Goal: Transaction & Acquisition: Purchase product/service

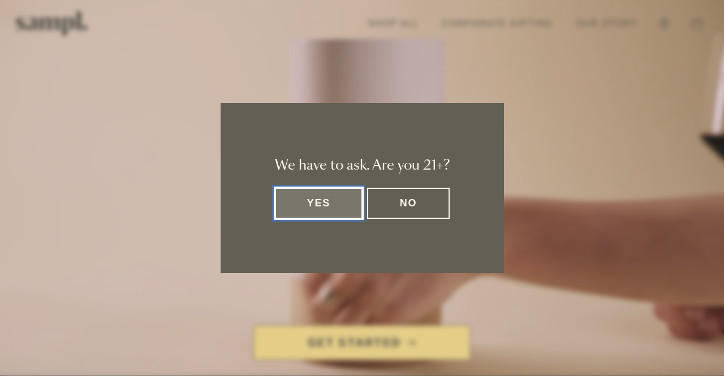
click at [320, 207] on button "Yes" at bounding box center [319, 203] width 88 height 31
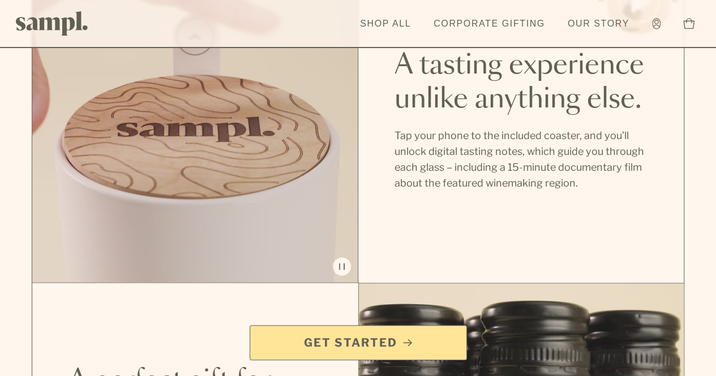
scroll to position [849, 0]
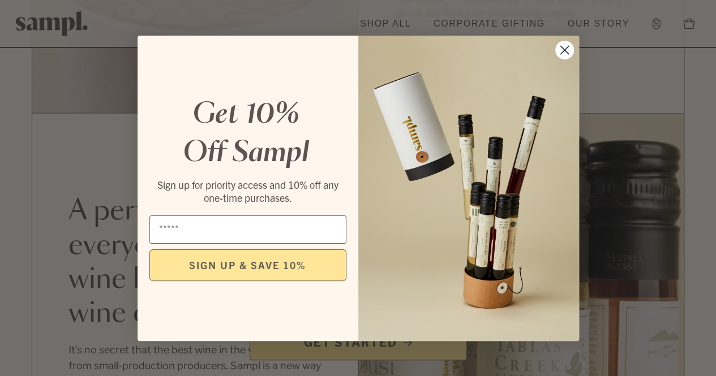
click at [570, 49] on circle "Close dialog" at bounding box center [563, 49] width 19 height 19
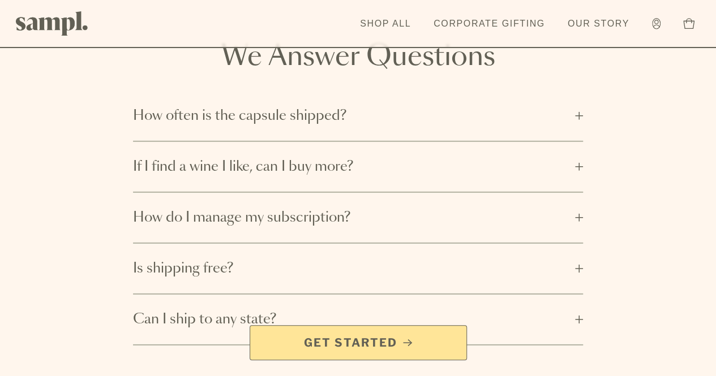
scroll to position [1641, 0]
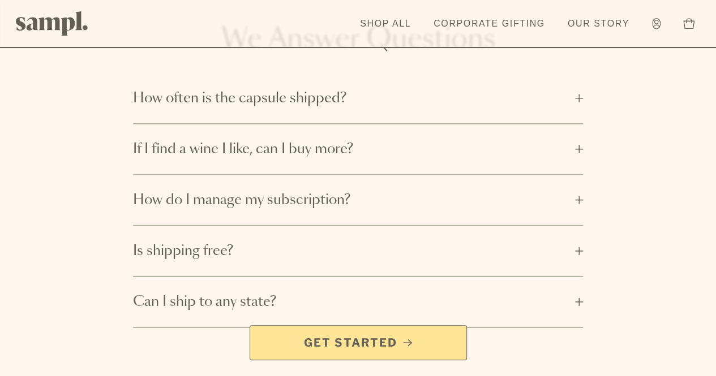
click at [581, 123] on button "How often is the capsule shipped?" at bounding box center [358, 99] width 450 height 50
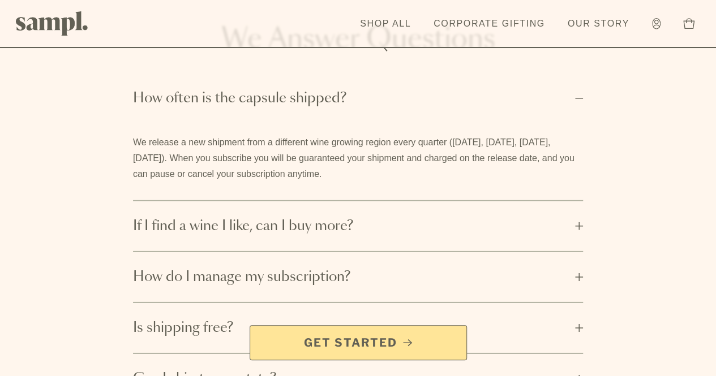
click at [581, 123] on button "How often is the capsule shipped?" at bounding box center [358, 99] width 450 height 50
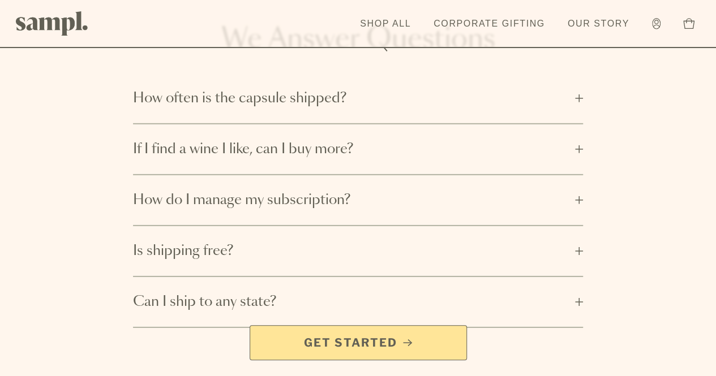
scroll to position [1697, 0]
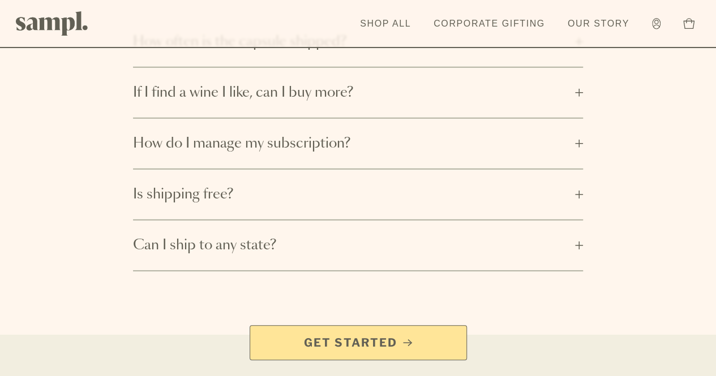
click at [581, 118] on button "If I find a wine I like, can I buy more?" at bounding box center [358, 93] width 450 height 50
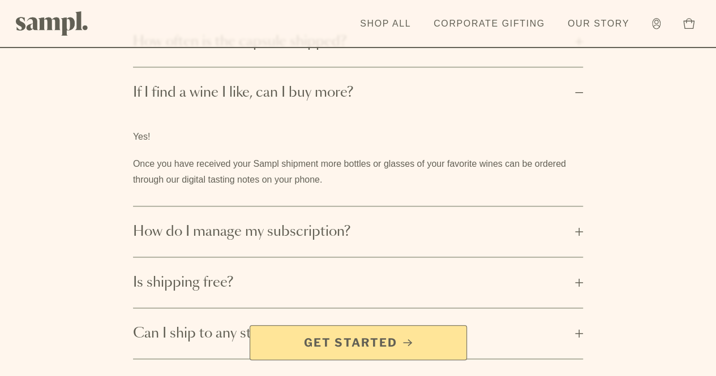
click at [581, 118] on button "If I find a wine I like, can I buy more?" at bounding box center [358, 93] width 450 height 50
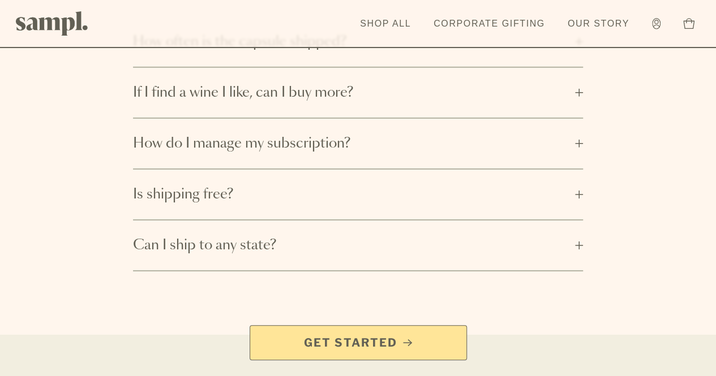
click at [581, 118] on button "If I find a wine I like, can I buy more?" at bounding box center [358, 93] width 450 height 50
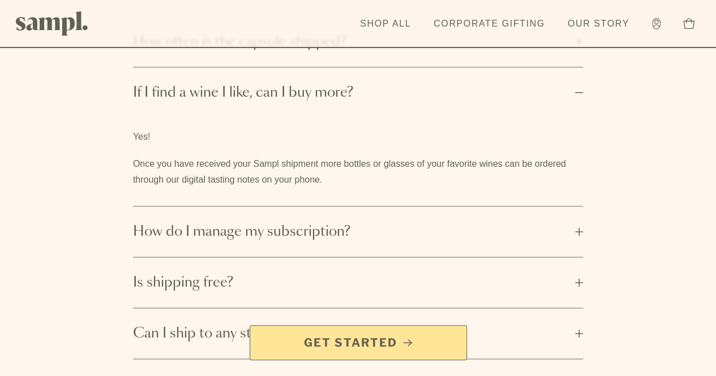
click at [581, 118] on button "If I find a wine I like, can I buy more?" at bounding box center [358, 93] width 450 height 50
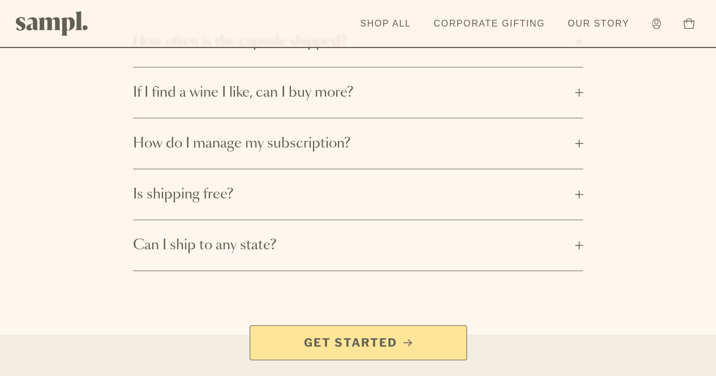
click at [575, 169] on button "How do I manage my subscription?" at bounding box center [358, 144] width 450 height 50
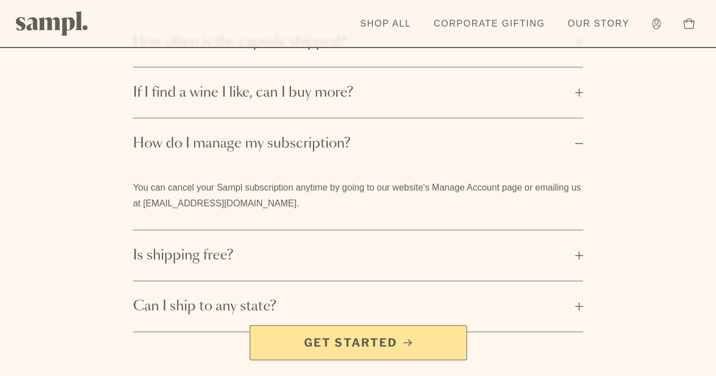
click at [575, 169] on button "How do I manage my subscription?" at bounding box center [358, 144] width 450 height 50
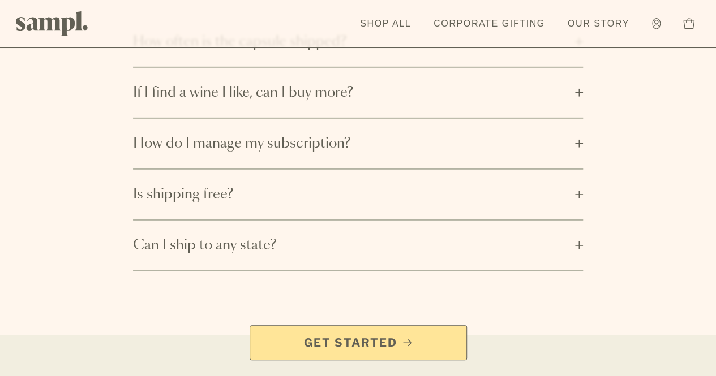
click at [574, 220] on button "Is shipping free?" at bounding box center [358, 195] width 450 height 50
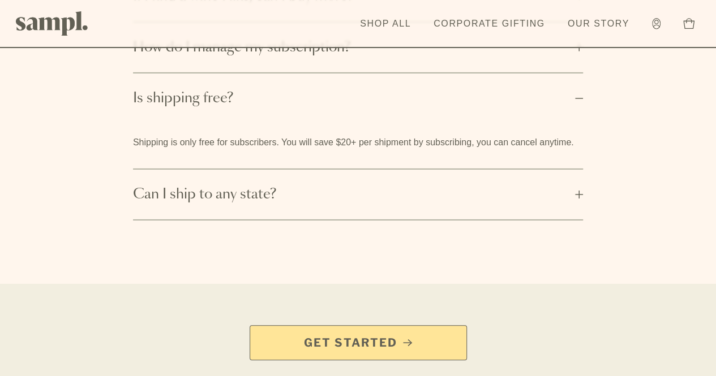
scroll to position [1810, 0]
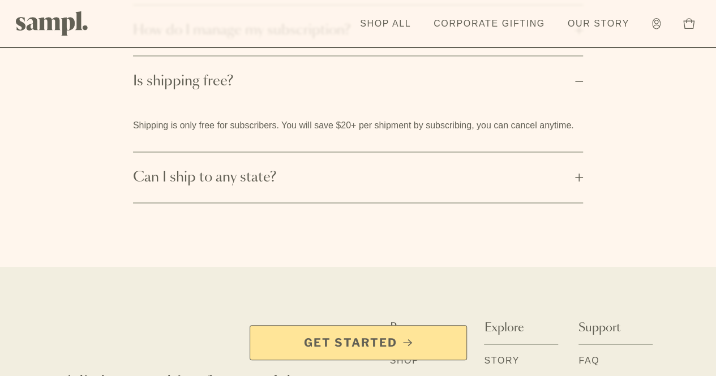
click at [579, 203] on button "Can I ship to any state?" at bounding box center [358, 178] width 450 height 50
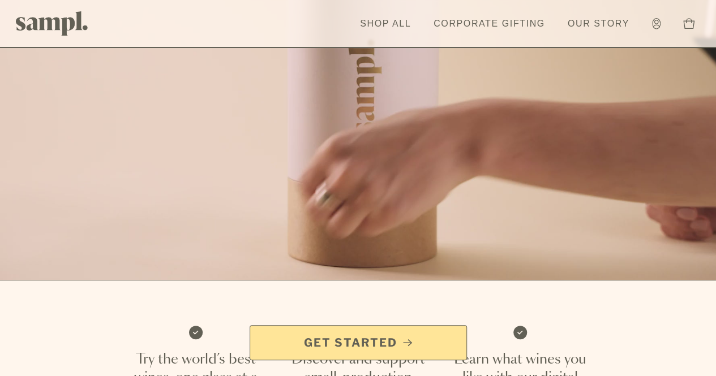
scroll to position [113, 0]
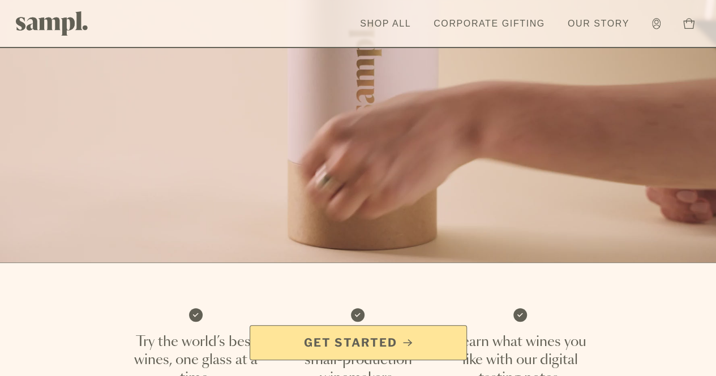
click at [421, 336] on span "Get Started" at bounding box center [358, 343] width 198 height 16
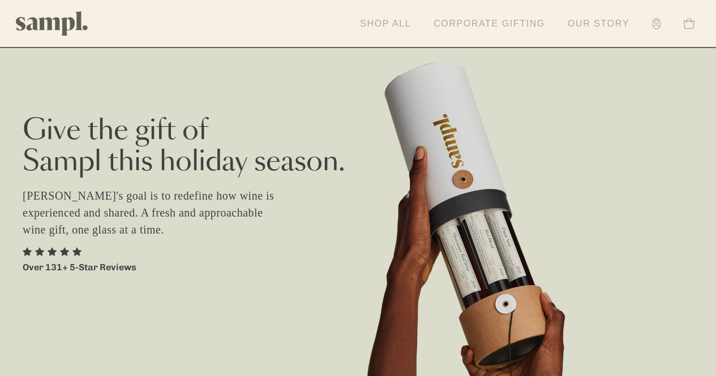
click at [389, 24] on link "Shop All" at bounding box center [385, 23] width 62 height 25
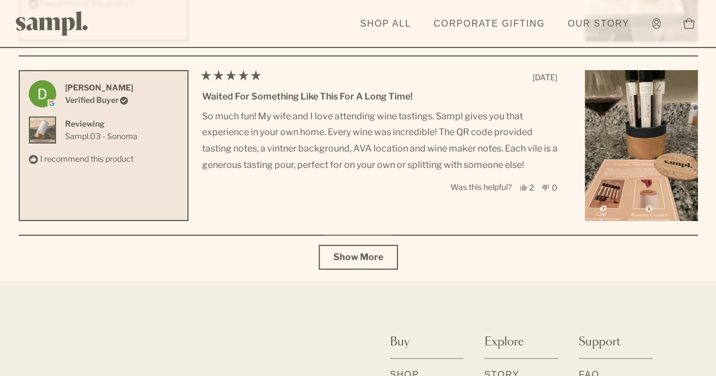
scroll to position [4242, 0]
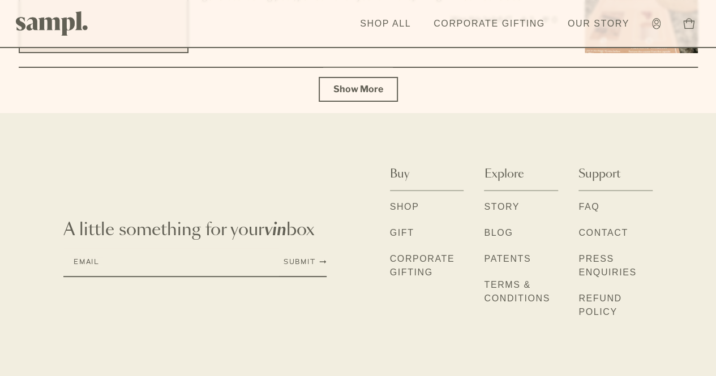
click at [390, 207] on link "Shop" at bounding box center [404, 207] width 29 height 15
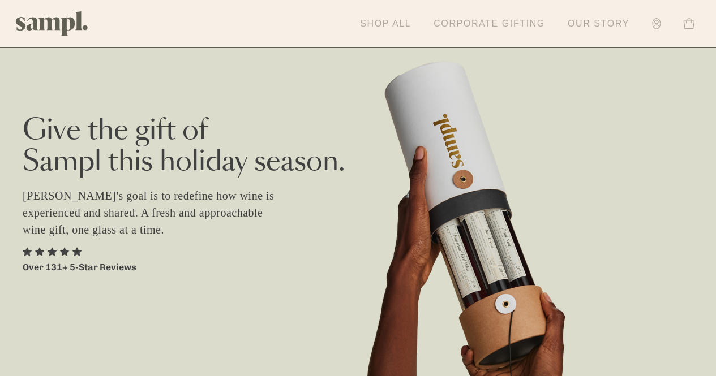
click at [656, 22] on icon at bounding box center [656, 23] width 8 height 11
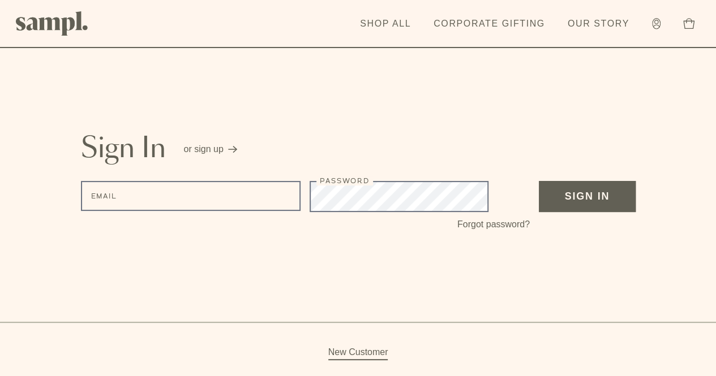
click at [626, 281] on div "Sign In or sign up Email Password Forgot password? Sign In New Customer" at bounding box center [358, 191] width 716 height 383
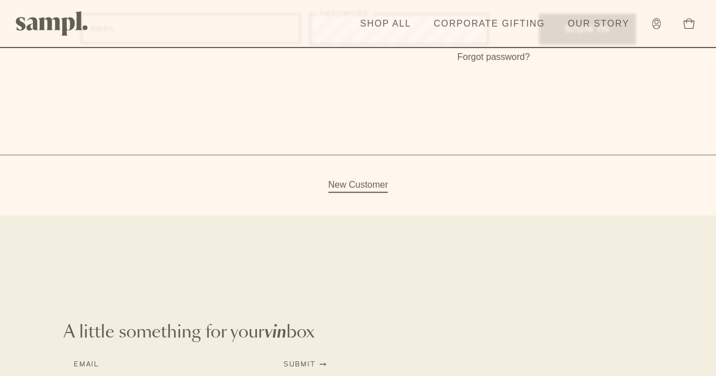
scroll to position [170, 0]
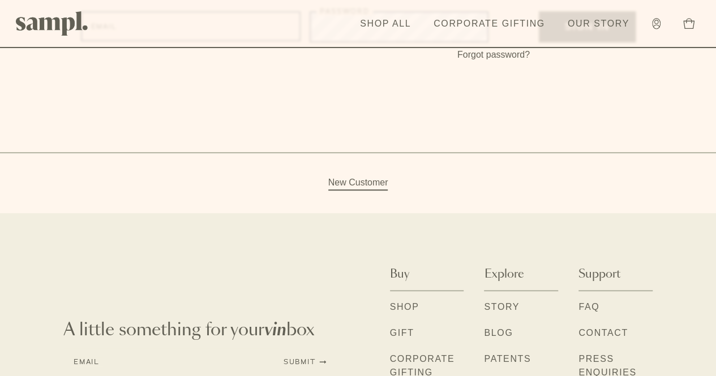
click at [367, 179] on link "New Customer" at bounding box center [358, 183] width 60 height 15
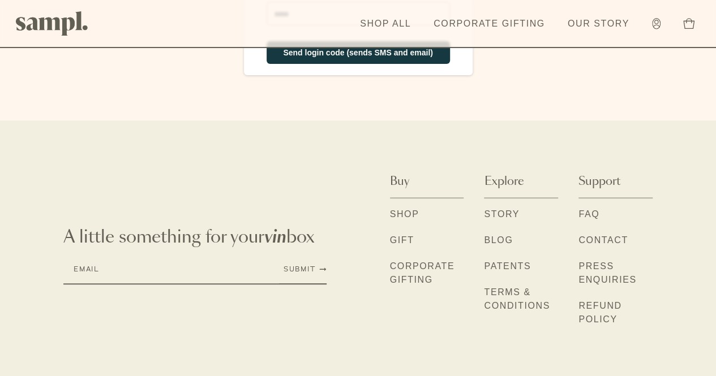
scroll to position [177, 0]
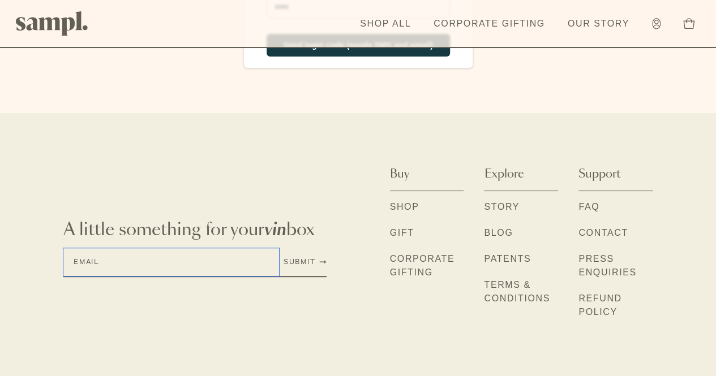
click at [124, 259] on input "Email" at bounding box center [171, 262] width 216 height 28
type input "**********"
click at [283, 258] on button "Submit" at bounding box center [304, 261] width 43 height 9
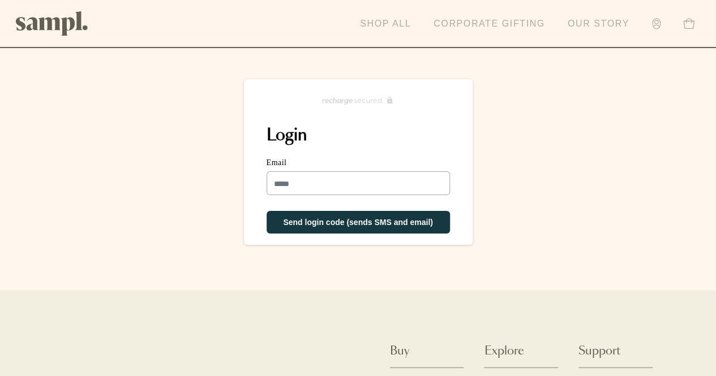
click at [610, 18] on link "Our Story" at bounding box center [598, 23] width 73 height 25
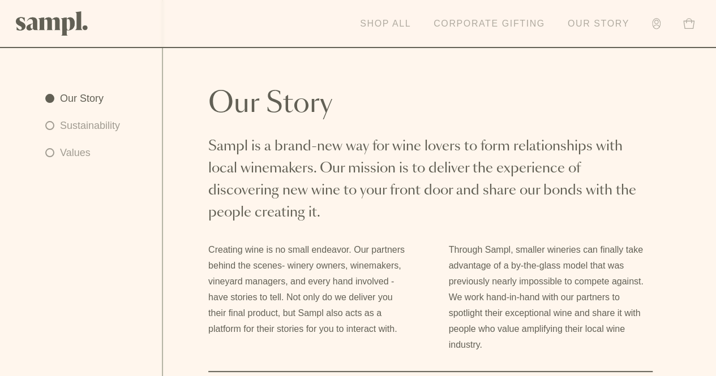
click at [401, 16] on link "Shop All" at bounding box center [385, 23] width 62 height 25
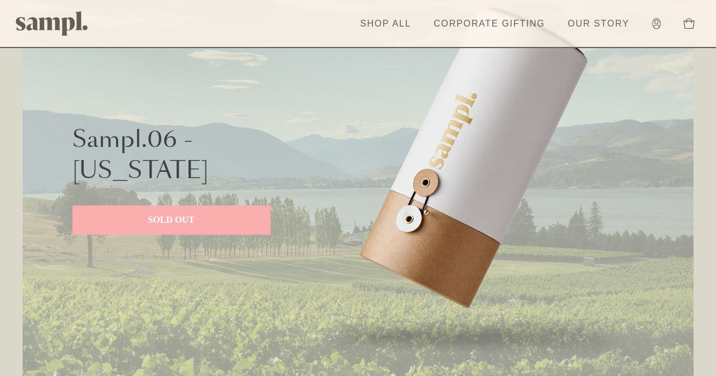
scroll to position [566, 0]
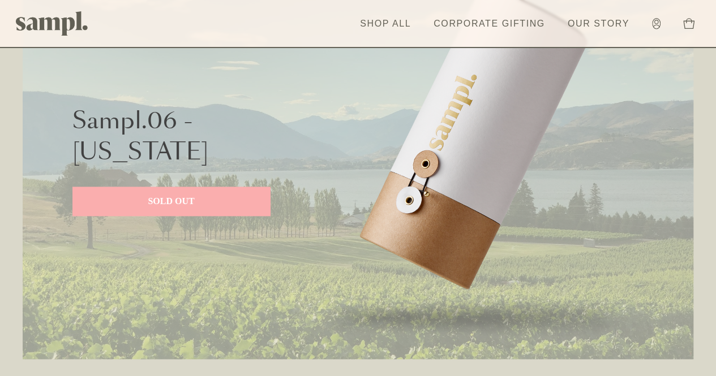
click at [170, 200] on p "SOLD OUT" at bounding box center [171, 202] width 175 height 14
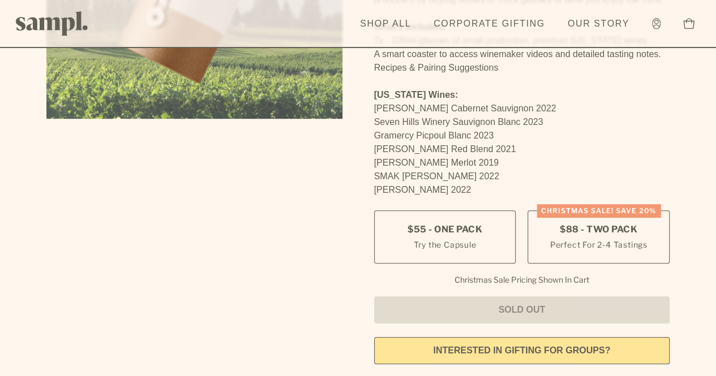
scroll to position [283, 0]
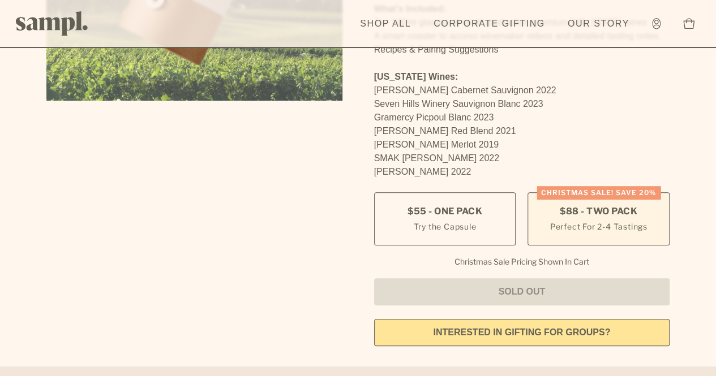
click at [629, 221] on small "Perfect For 2-4 Tastings" at bounding box center [598, 227] width 97 height 12
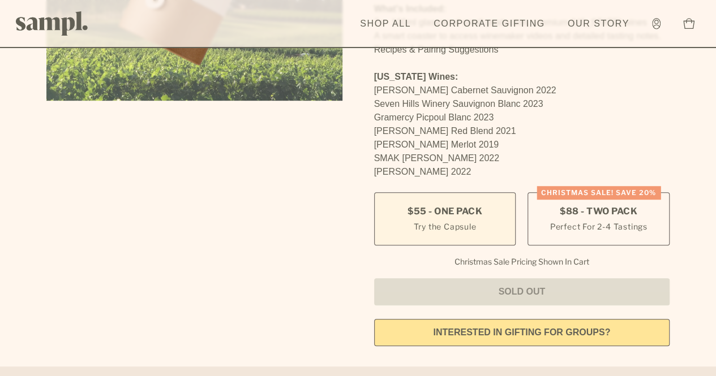
click at [408, 204] on label "$55 - One Pack Try the Capsule" at bounding box center [445, 218] width 142 height 53
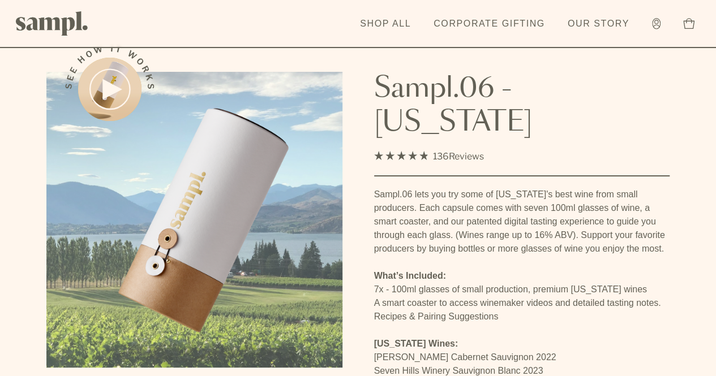
scroll to position [0, 0]
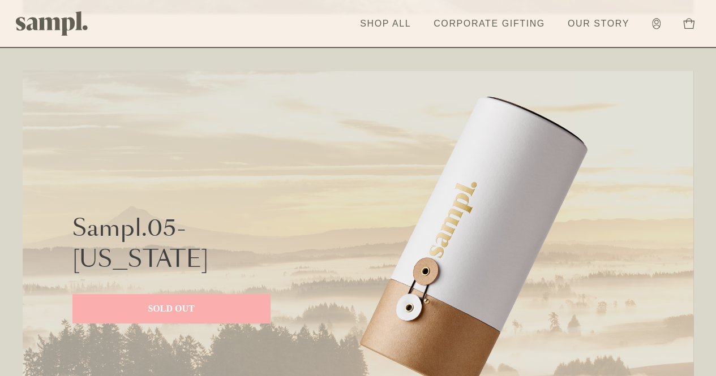
scroll to position [2311, 0]
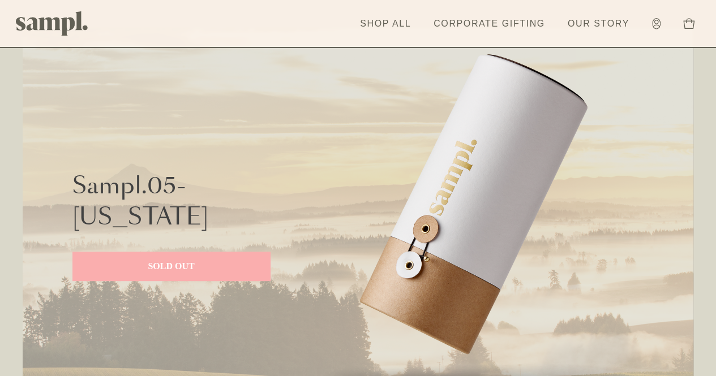
click at [220, 266] on p "SOLD OUT" at bounding box center [171, 267] width 175 height 14
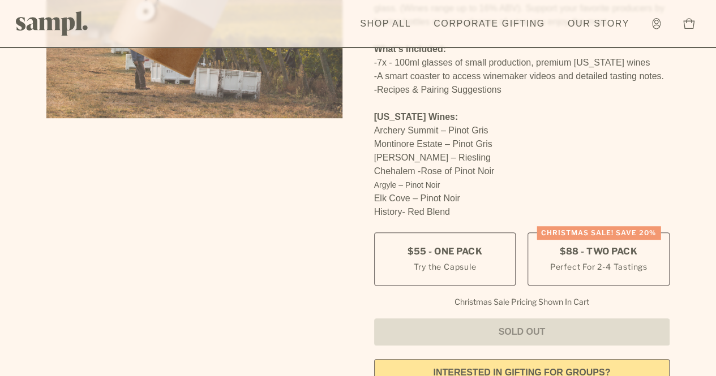
scroll to position [283, 0]
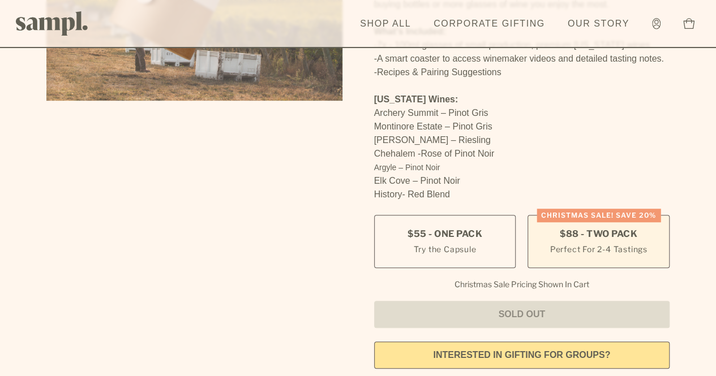
click at [652, 215] on label "Christmas SALE! Save 20% $88 - Two Pack Perfect For 2-4 Tastings" at bounding box center [598, 241] width 142 height 53
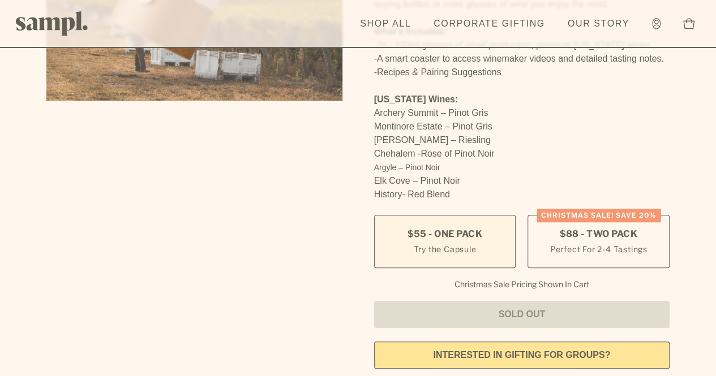
click at [440, 243] on small "Try the Capsule" at bounding box center [444, 249] width 63 height 12
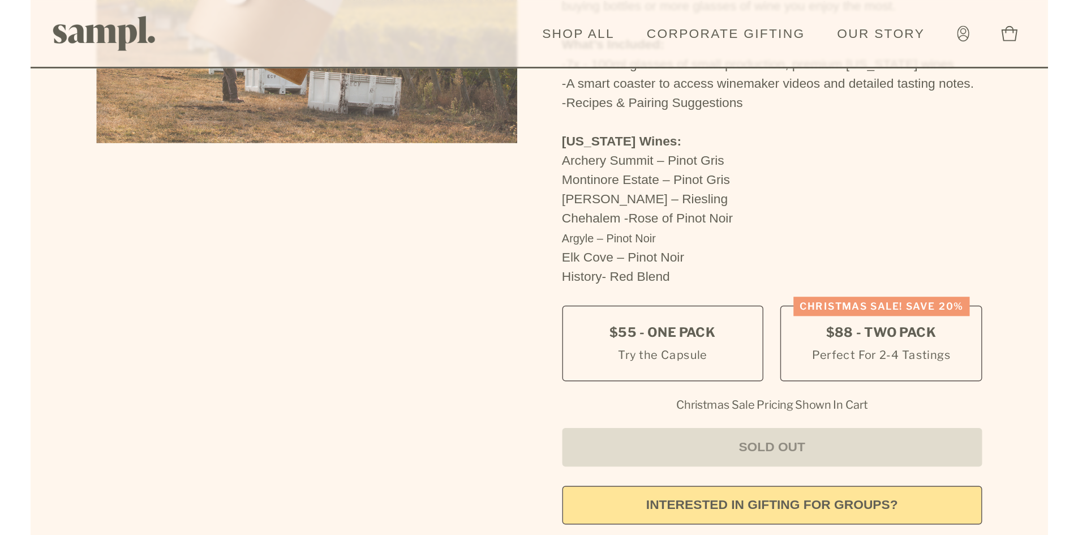
scroll to position [339, 0]
